Goal: Find specific page/section: Find specific page/section

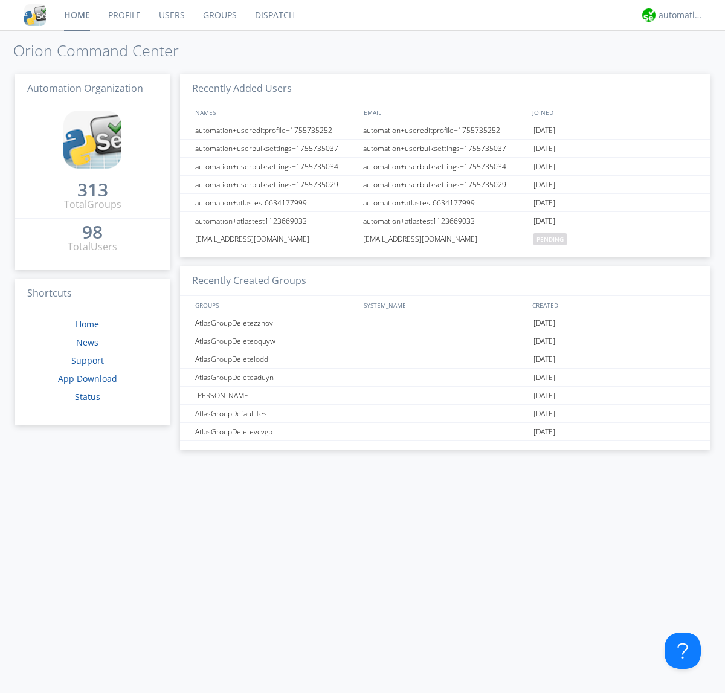
click at [219, 15] on link "Groups" at bounding box center [220, 15] width 52 height 30
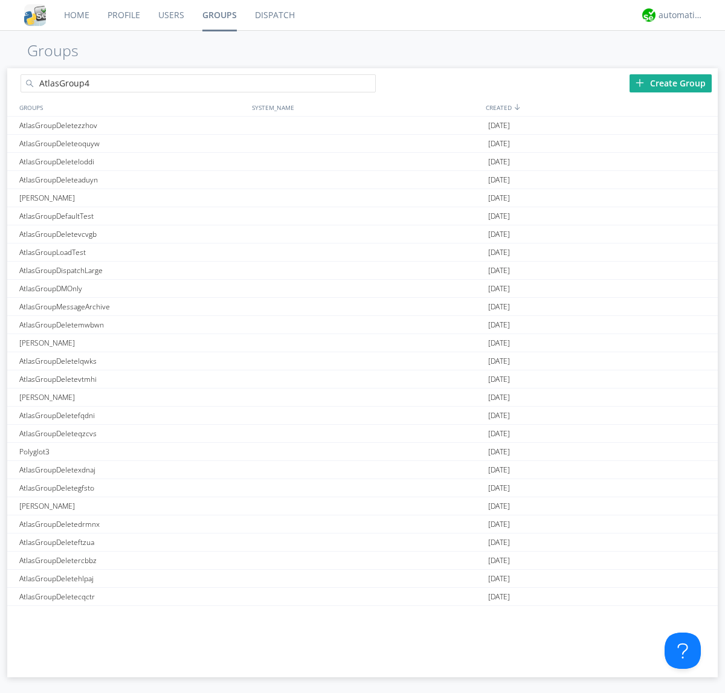
type input "AtlasGroup4"
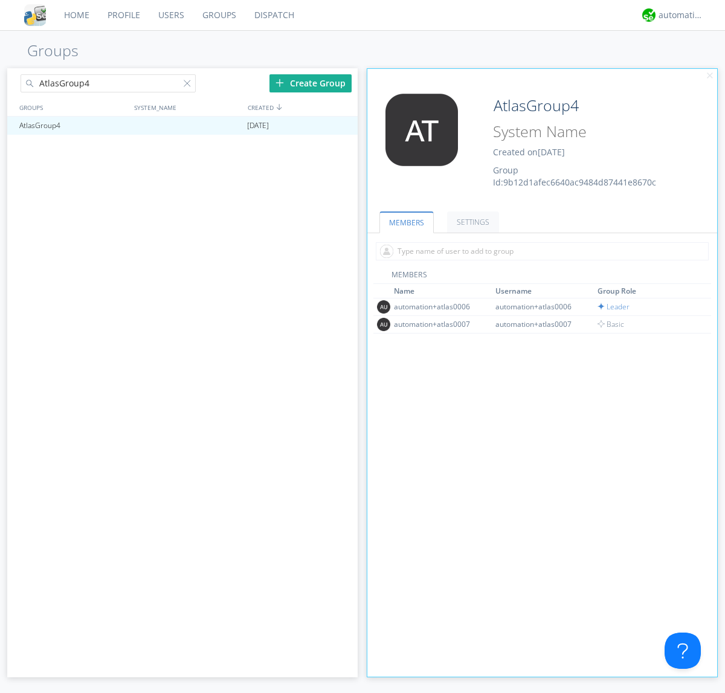
click at [471, 222] on link "SETTINGS" at bounding box center [473, 221] width 52 height 21
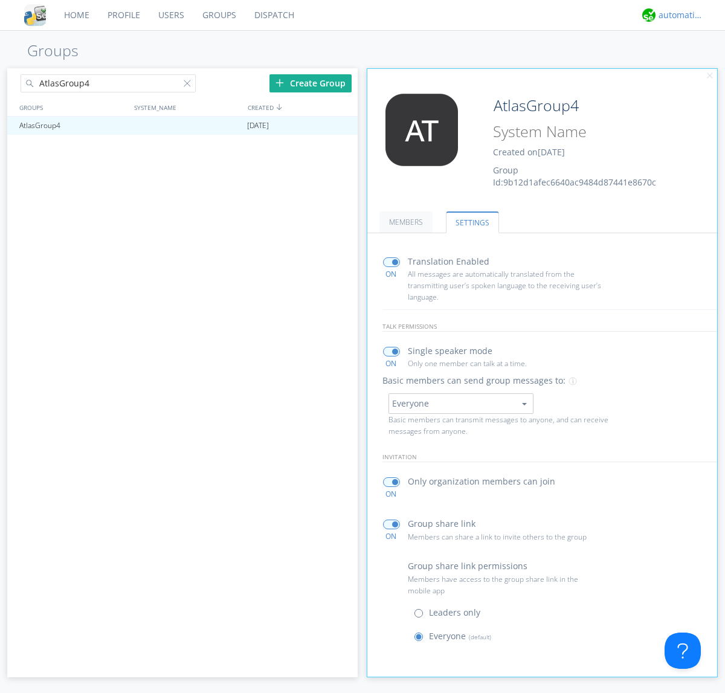
click at [678, 15] on div "automation+atlas" at bounding box center [680, 15] width 45 height 12
